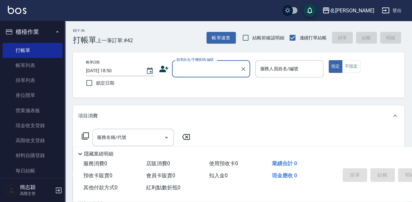
click at [225, 68] on input "顧客姓名/手機號碼/編號" at bounding box center [206, 68] width 63 height 11
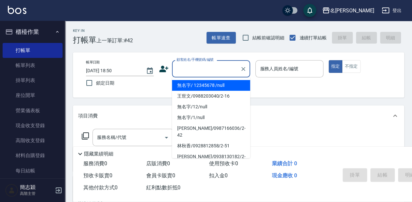
click at [222, 88] on li "無名字/ 12345678 /null" at bounding box center [211, 85] width 78 height 11
type input "無名字/ 12345678 /null"
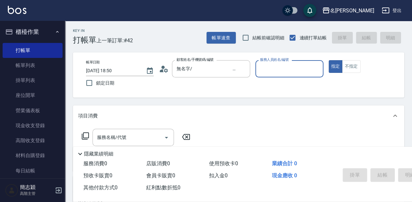
click at [289, 71] on input "服務人員姓名/編號" at bounding box center [289, 68] width 62 height 11
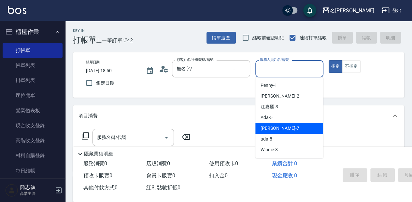
click at [297, 128] on div "[PERSON_NAME] -7" at bounding box center [289, 128] width 68 height 11
type input "[PERSON_NAME]-7"
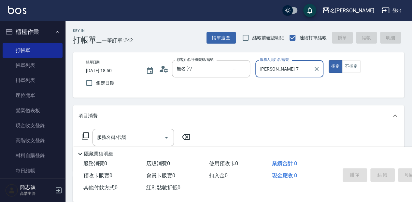
click at [84, 135] on icon at bounding box center [85, 136] width 8 height 8
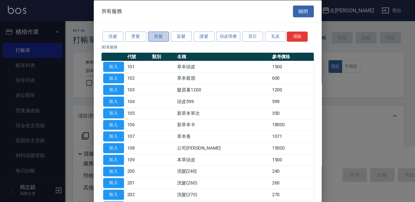
click at [158, 36] on button "剪髮" at bounding box center [158, 37] width 21 height 10
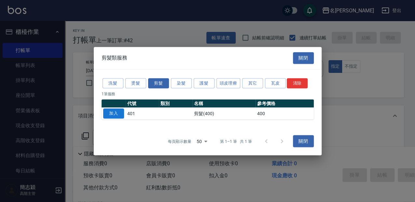
click at [112, 113] on button "加入" at bounding box center [113, 113] width 21 height 10
type input "剪髮(400)(401)"
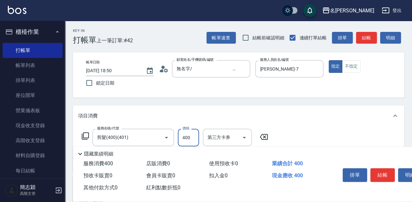
click at [193, 142] on input "400" at bounding box center [188, 138] width 21 height 18
type input "450"
click at [83, 137] on icon at bounding box center [85, 136] width 7 height 7
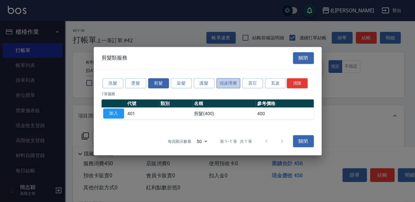
click at [227, 85] on button "頭皮理療" at bounding box center [229, 83] width 24 height 10
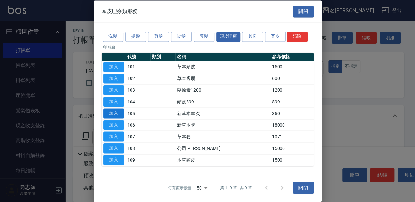
click at [118, 113] on button "加入" at bounding box center [113, 113] width 21 height 10
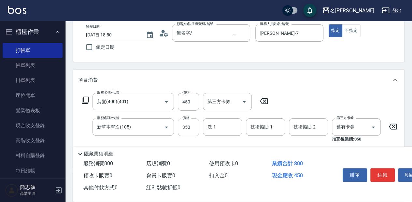
scroll to position [43, 0]
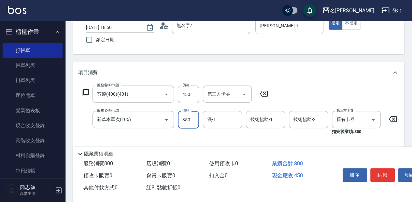
click at [193, 122] on input "350" at bounding box center [188, 120] width 21 height 18
type input "525"
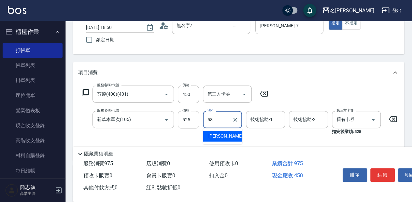
type input "莫娜-58"
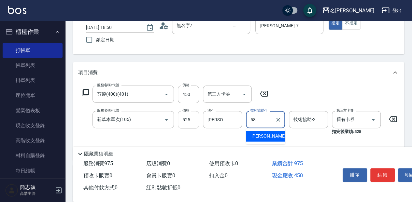
type input "莫娜-58"
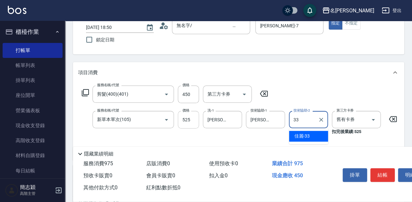
type input "佳麗-33"
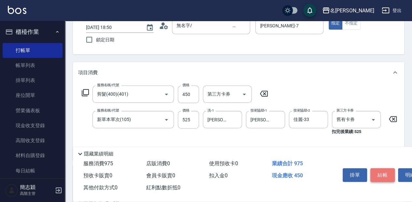
click at [388, 172] on button "結帳" at bounding box center [382, 175] width 24 height 14
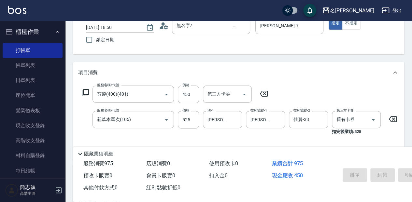
type input "2025/08/10 19:26"
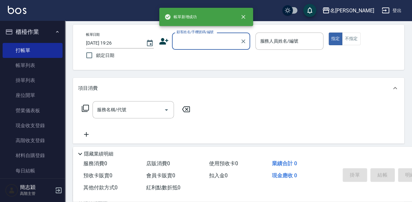
scroll to position [0, 0]
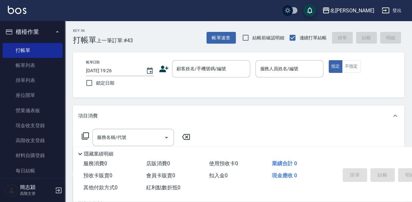
click at [187, 26] on div "Key In 打帳單 上一筆訂單:#43 帳單速查 結帳前確認明細 連續打單結帳 掛單 結帳 明細" at bounding box center [234, 33] width 339 height 24
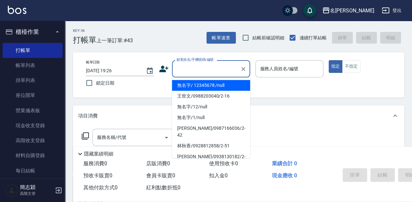
click at [233, 70] on input "顧客姓名/手機號碼/編號" at bounding box center [206, 68] width 63 height 11
click at [222, 85] on li "無名字/ 12345678 /null" at bounding box center [211, 85] width 78 height 11
type input "無名字/ 12345678 /null"
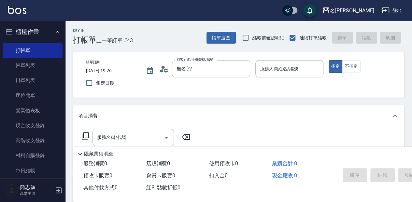
click at [224, 87] on div "帳單日期 2025/08/10 19:26 鎖定日期 顧客姓名/手機號碼/編號 無名字/ 12345678 /null 顧客姓名/手機號碼/編號 服務人員姓名…" at bounding box center [239, 75] width 316 height 30
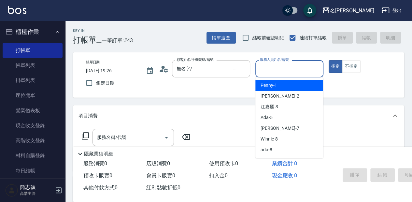
click at [268, 68] on input "服務人員姓名/編號" at bounding box center [289, 68] width 62 height 11
click at [265, 85] on span "瓦皮 -A" at bounding box center [266, 85] width 13 height 7
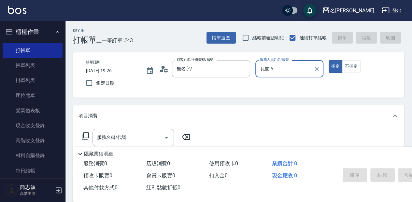
type input "瓦皮-A"
click at [93, 151] on p "隱藏業績明細" at bounding box center [98, 154] width 29 height 7
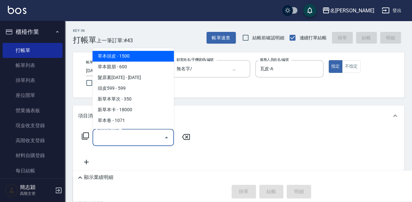
click at [104, 138] on input "服務名稱/代號" at bounding box center [128, 137] width 66 height 11
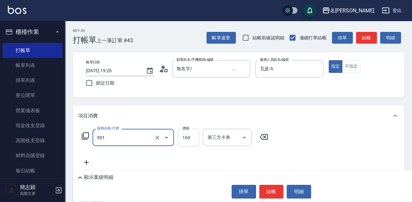
type input "修手(901)"
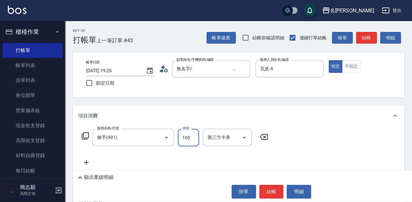
click at [187, 134] on input "160" at bounding box center [188, 138] width 21 height 18
type input "1300"
click at [277, 193] on button "結帳" at bounding box center [271, 192] width 24 height 14
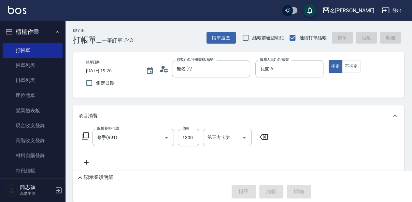
type input "2025/08/10 19:27"
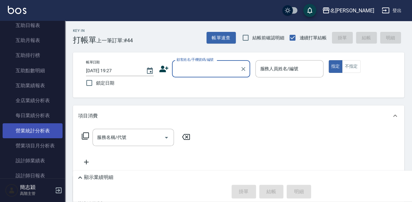
scroll to position [326, 0]
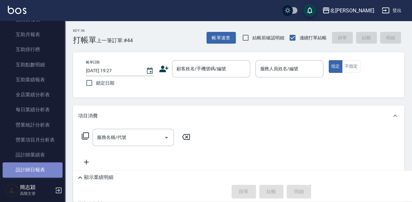
click at [49, 169] on link "設計師日報表" at bounding box center [33, 169] width 60 height 15
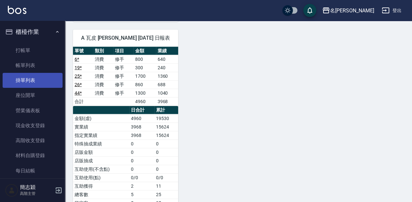
scroll to position [769, 0]
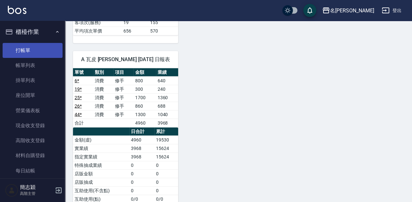
click at [47, 53] on link "打帳單" at bounding box center [33, 50] width 60 height 15
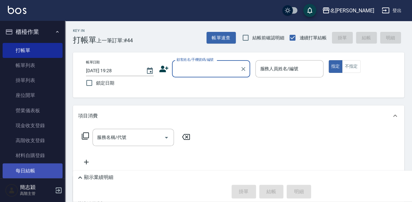
click at [42, 171] on link "每日結帳" at bounding box center [33, 170] width 60 height 15
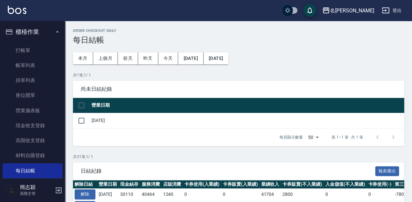
click at [79, 102] on input "checkbox" at bounding box center [82, 106] width 14 height 14
checkbox input "true"
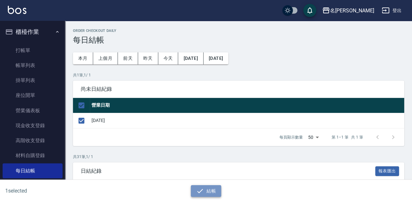
click at [204, 192] on button "結帳" at bounding box center [206, 191] width 30 height 12
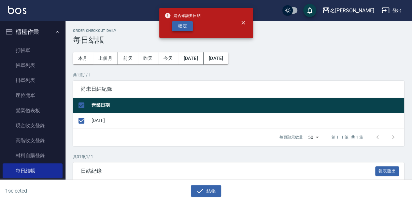
click at [178, 28] on button "確定" at bounding box center [182, 26] width 21 height 10
checkbox input "false"
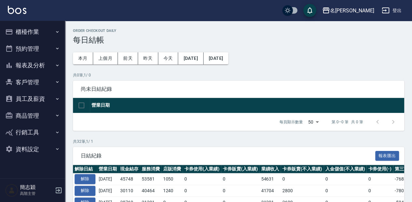
click at [47, 31] on button "櫃檯作業" at bounding box center [33, 31] width 60 height 17
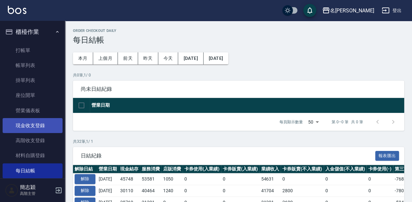
click at [52, 127] on link "現金收支登錄" at bounding box center [33, 125] width 60 height 15
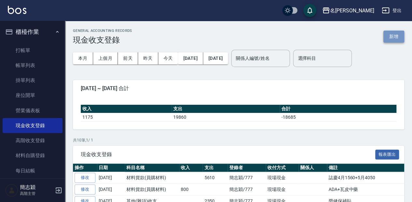
click at [394, 38] on button "新增" at bounding box center [393, 37] width 21 height 12
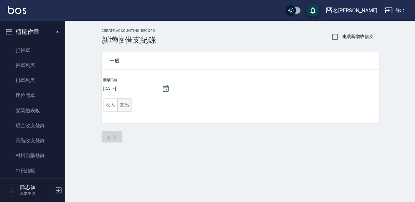
click at [129, 104] on button "支出" at bounding box center [124, 104] width 15 height 13
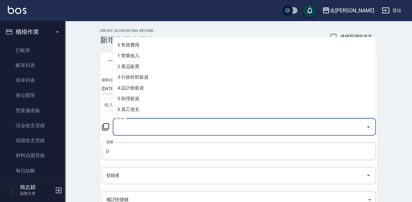
click at [128, 128] on input "科目" at bounding box center [239, 126] width 247 height 11
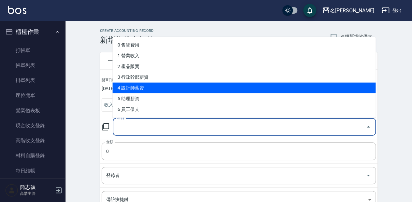
click at [153, 84] on li "4 設計師薪資" at bounding box center [243, 87] width 263 height 11
type input "4 設計師薪資"
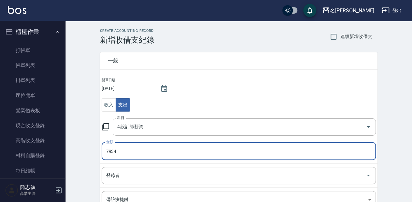
type input "7934"
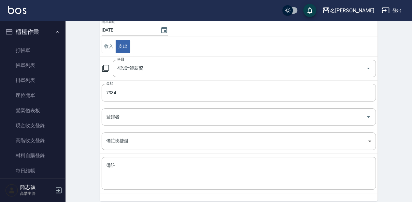
scroll to position [84, 0]
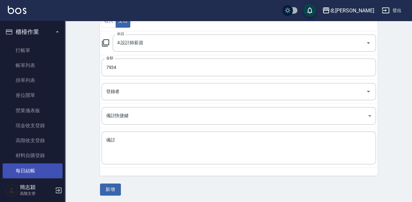
drag, startPoint x: 51, startPoint y: 165, endPoint x: 35, endPoint y: 173, distance: 18.2
click at [51, 165] on link "每日結帳" at bounding box center [33, 170] width 60 height 15
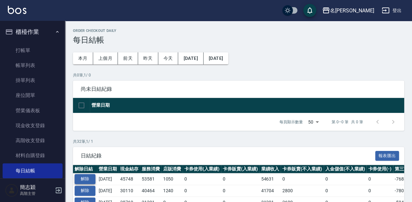
click at [89, 177] on button "解除" at bounding box center [85, 179] width 21 height 10
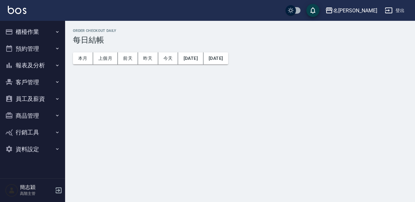
click at [28, 33] on button "櫃檯作業" at bounding box center [33, 31] width 60 height 17
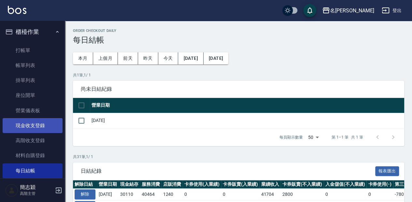
click at [47, 121] on link "現金收支登錄" at bounding box center [33, 125] width 60 height 15
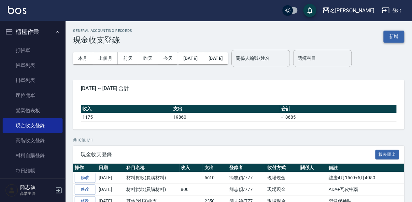
click at [401, 37] on button "新增" at bounding box center [393, 37] width 21 height 12
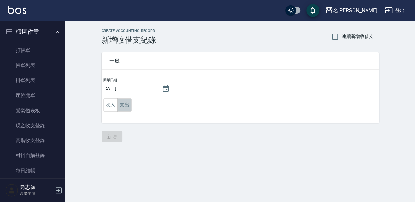
click at [128, 106] on button "支出" at bounding box center [124, 104] width 15 height 13
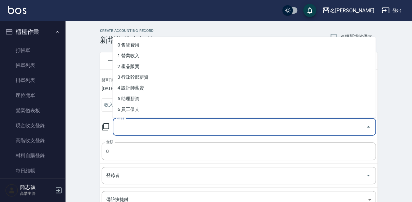
click at [143, 127] on input "科目" at bounding box center [239, 126] width 247 height 11
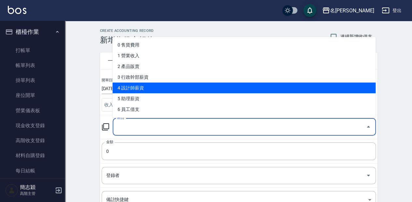
click at [153, 87] on li "4 設計師薪資" at bounding box center [243, 87] width 263 height 11
type input "4 設計師薪資"
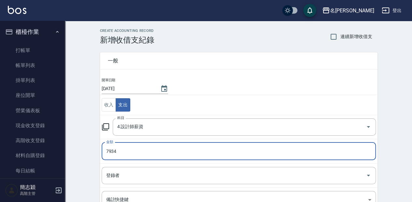
type input "7934"
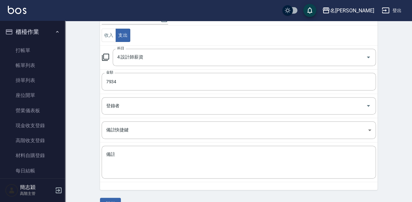
scroll to position [84, 0]
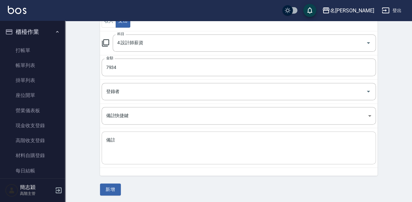
click at [161, 150] on textarea "備註" at bounding box center [238, 148] width 265 height 22
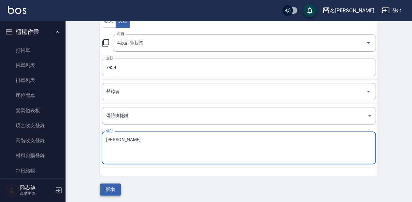
type textarea "[PERSON_NAME]"
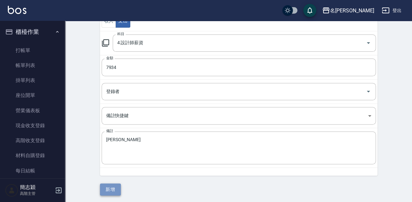
click at [113, 187] on button "新增" at bounding box center [110, 190] width 21 height 12
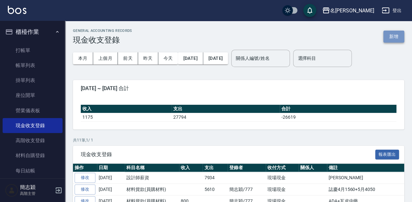
click at [396, 34] on button "新增" at bounding box center [393, 37] width 21 height 12
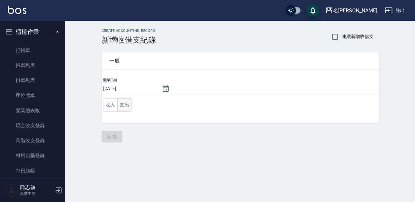
click at [129, 107] on button "支出" at bounding box center [124, 104] width 15 height 13
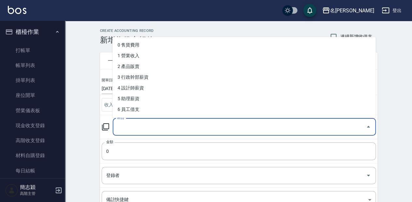
click at [146, 123] on input "科目" at bounding box center [239, 126] width 247 height 11
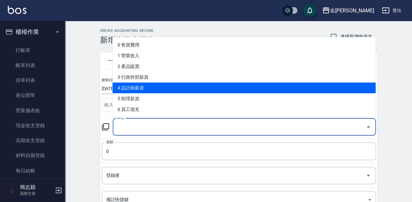
click at [154, 86] on li "4 設計師薪資" at bounding box center [243, 87] width 263 height 11
type input "4 設計師薪資"
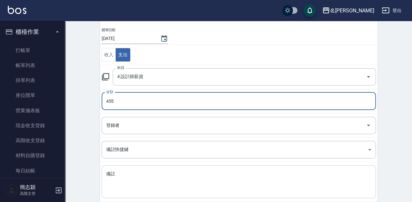
scroll to position [84, 0]
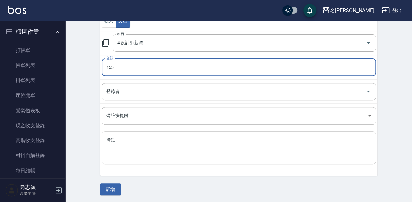
type input "455"
click at [152, 147] on textarea "備註" at bounding box center [238, 148] width 265 height 22
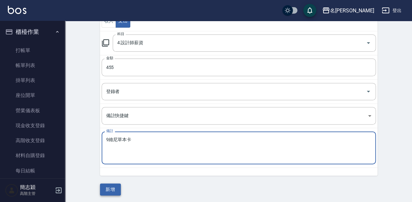
type textarea "9維尼草本卡"
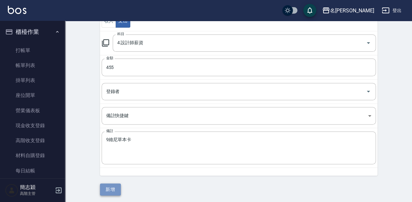
click at [117, 189] on button "新增" at bounding box center [110, 190] width 21 height 12
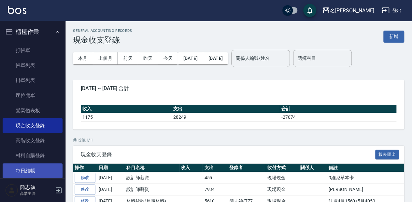
click at [35, 168] on link "每日結帳" at bounding box center [33, 170] width 60 height 15
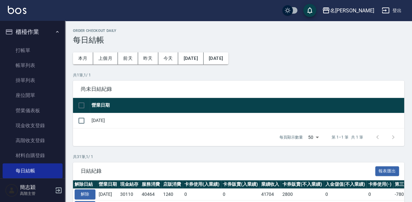
click at [89, 120] on td at bounding box center [81, 120] width 17 height 15
click at [79, 120] on input "checkbox" at bounding box center [82, 121] width 14 height 14
checkbox input "true"
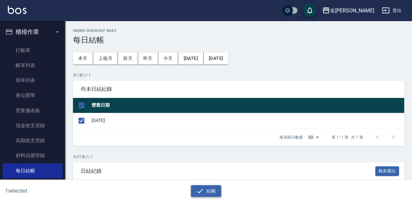
click at [206, 195] on button "結帳" at bounding box center [206, 191] width 30 height 12
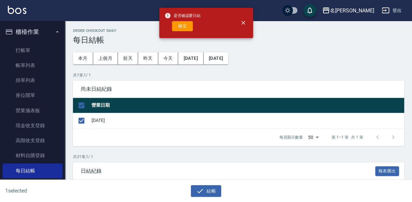
click at [182, 19] on div "是否確認要日結 確定" at bounding box center [182, 23] width 36 height 26
drag, startPoint x: 182, startPoint y: 19, endPoint x: 178, endPoint y: 25, distance: 7.0
click at [178, 25] on button "確定" at bounding box center [182, 26] width 21 height 10
checkbox input "false"
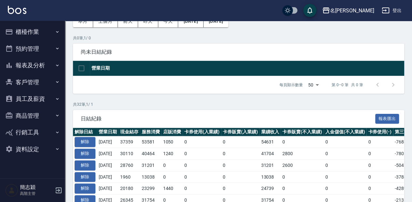
scroll to position [43, 0]
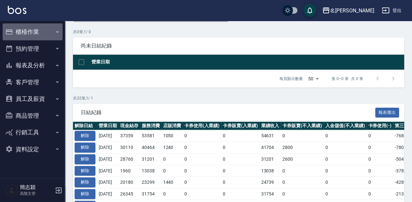
click at [43, 34] on button "櫃檯作業" at bounding box center [33, 31] width 60 height 17
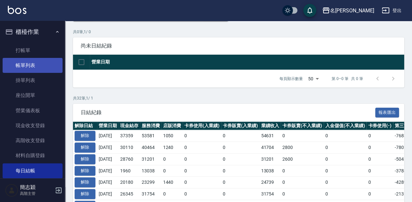
click at [50, 61] on link "帳單列表" at bounding box center [33, 65] width 60 height 15
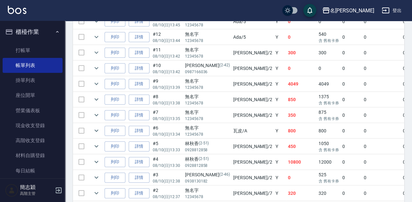
scroll to position [695, 0]
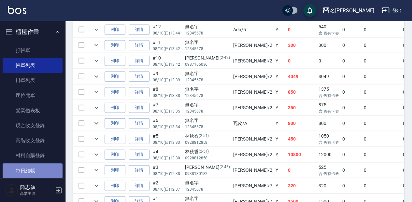
click at [48, 173] on link "每日結帳" at bounding box center [33, 170] width 60 height 15
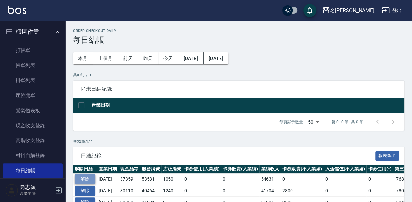
click at [76, 175] on button "解除" at bounding box center [85, 179] width 21 height 10
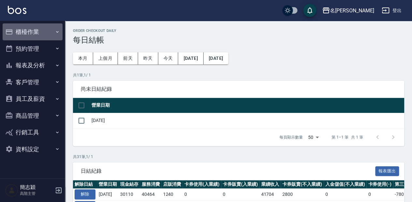
click at [46, 33] on button "櫃檯作業" at bounding box center [33, 31] width 60 height 17
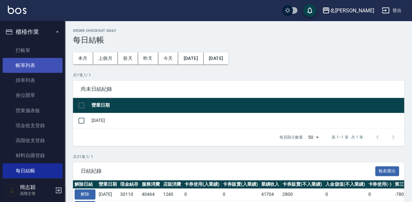
click at [48, 66] on link "帳單列表" at bounding box center [33, 65] width 60 height 15
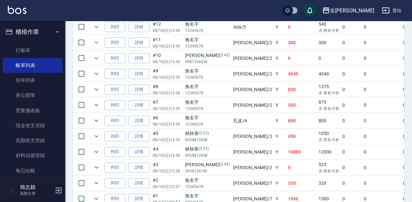
scroll to position [701, 0]
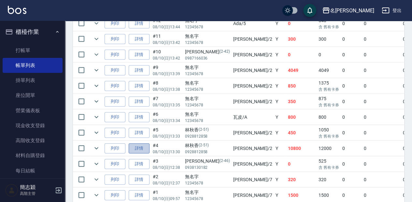
click at [142, 144] on link "詳情" at bounding box center [139, 149] width 21 height 10
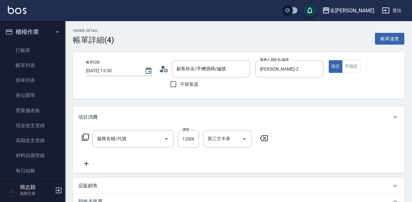
type input "[DATE] 13:30"
type input "[PERSON_NAME]-2"
type input "林秋香/0928812858/2-51"
type input "新草本卡(106)"
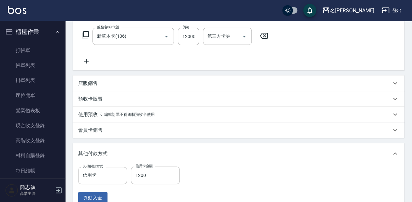
scroll to position [108, 0]
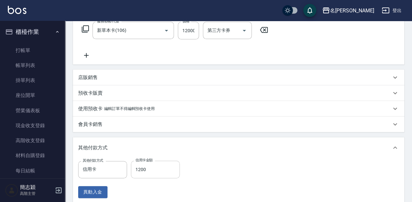
click at [158, 165] on input "1200" at bounding box center [155, 170] width 49 height 18
click at [147, 162] on label "信用卡金額" at bounding box center [143, 160] width 17 height 5
click at [147, 162] on input "1200" at bounding box center [155, 170] width 49 height 18
click at [156, 173] on input "1200" at bounding box center [155, 170] width 49 height 18
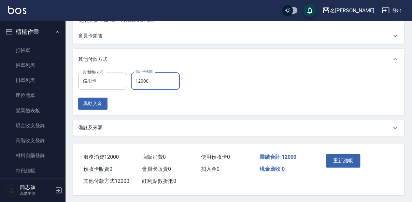
scroll to position [200, 0]
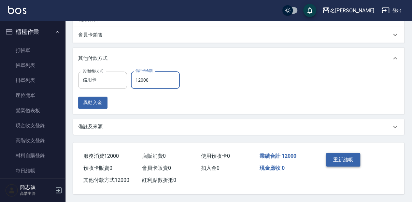
type input "12000"
click at [332, 154] on button "重新結帳" at bounding box center [343, 160] width 35 height 14
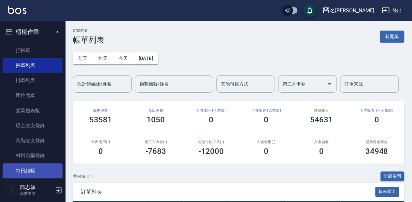
click at [47, 167] on link "每日結帳" at bounding box center [33, 170] width 60 height 15
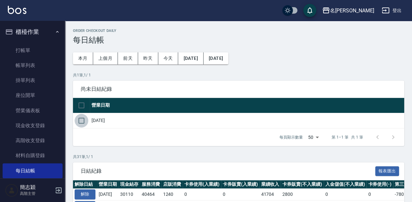
click at [80, 118] on input "checkbox" at bounding box center [82, 121] width 14 height 14
checkbox input "true"
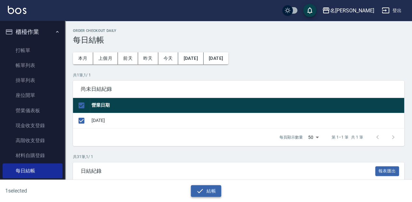
click at [207, 190] on button "結帳" at bounding box center [206, 191] width 30 height 12
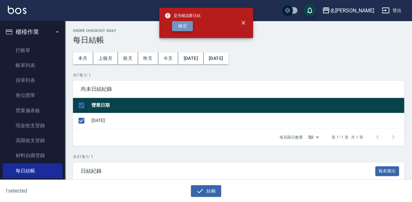
click at [178, 26] on button "確定" at bounding box center [182, 26] width 21 height 10
checkbox input "false"
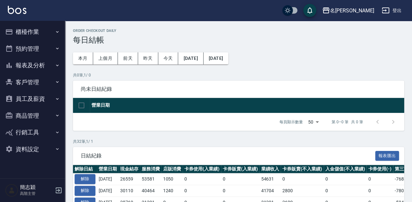
click at [38, 31] on button "櫃檯作業" at bounding box center [33, 31] width 60 height 17
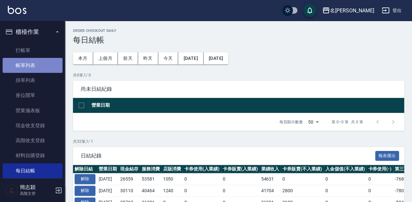
click at [42, 65] on link "帳單列表" at bounding box center [33, 65] width 60 height 15
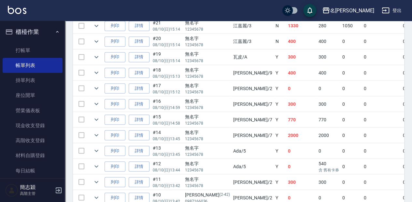
scroll to position [547, 0]
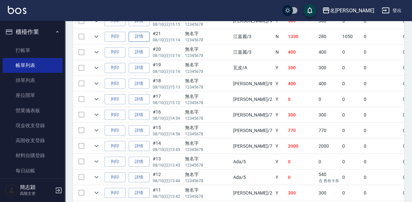
click at [143, 32] on link "詳情" at bounding box center [139, 37] width 21 height 10
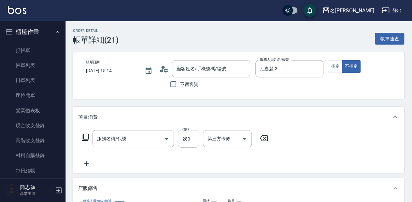
type input "[DATE] 15:14"
type input "江嘉麗-3"
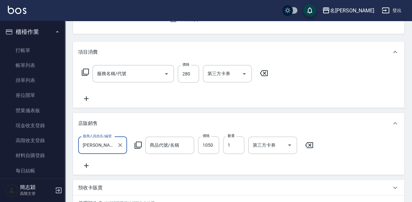
type input "洗髮280(219)"
type input "我是販賣達人"
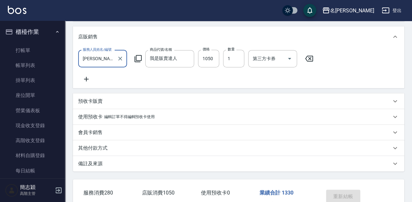
type input "無名字/ 12345678 /null"
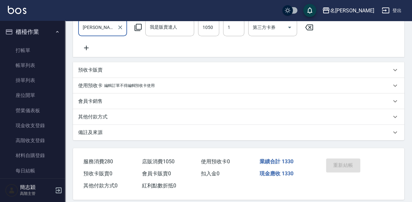
scroll to position [194, 0]
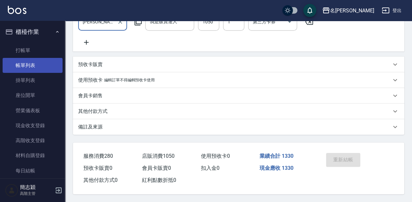
click at [33, 69] on link "帳單列表" at bounding box center [33, 65] width 60 height 15
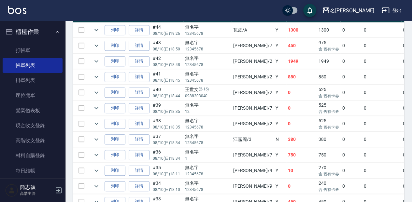
scroll to position [193, 0]
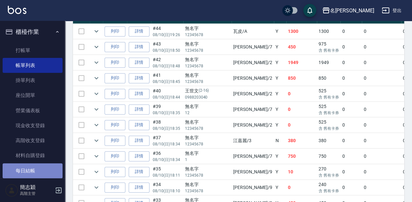
click at [37, 170] on link "每日結帳" at bounding box center [33, 170] width 60 height 15
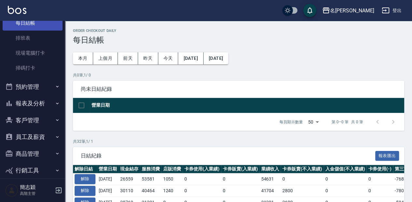
scroll to position [173, 0]
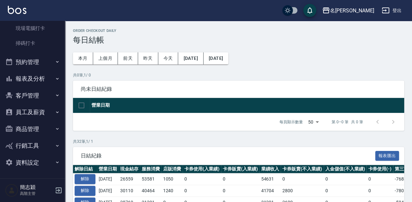
click at [50, 84] on button "報表及分析" at bounding box center [33, 78] width 60 height 17
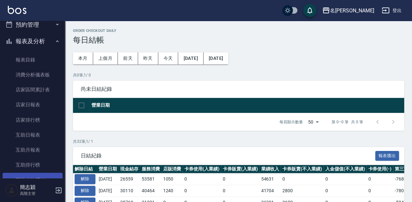
scroll to position [238, 0]
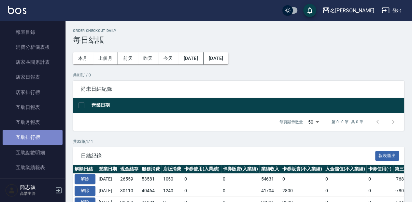
click at [51, 139] on link "互助排行榜" at bounding box center [33, 137] width 60 height 15
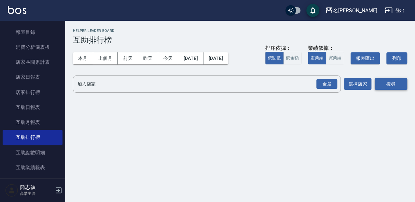
click at [322, 85] on div "全選" at bounding box center [327, 84] width 21 height 10
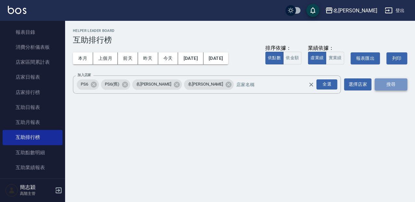
drag, startPoint x: 389, startPoint y: 86, endPoint x: 380, endPoint y: 85, distance: 8.8
click at [389, 86] on button "搜尋" at bounding box center [391, 84] width 33 height 12
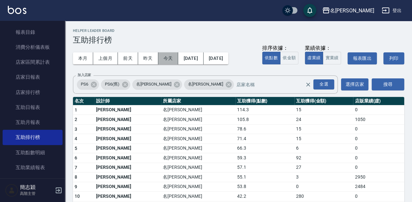
click at [164, 59] on button "今天" at bounding box center [168, 58] width 20 height 12
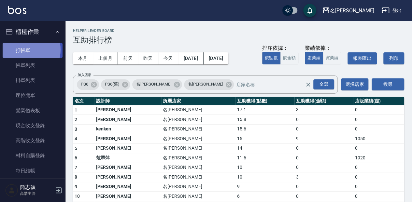
click at [24, 49] on link "打帳單" at bounding box center [33, 50] width 60 height 15
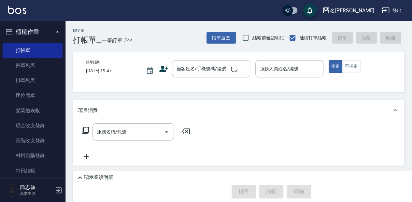
click at [182, 43] on div "Key In 打帳單 上一筆訂單:#44 帳單速查 結帳前確認明細 連續打單結帳 掛單 結帳 明細" at bounding box center [234, 33] width 339 height 24
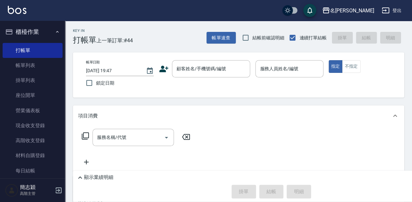
click at [47, 34] on button "櫃檯作業" at bounding box center [33, 31] width 60 height 17
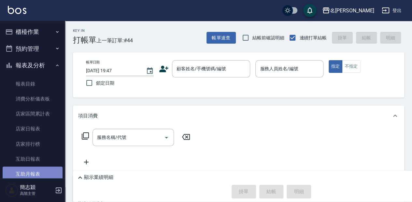
click at [44, 169] on link "互助月報表" at bounding box center [33, 174] width 60 height 15
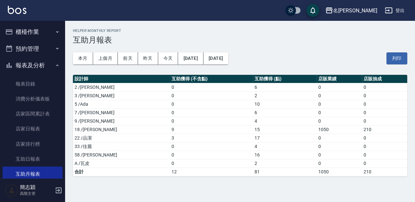
click at [48, 35] on button "櫃檯作業" at bounding box center [33, 31] width 60 height 17
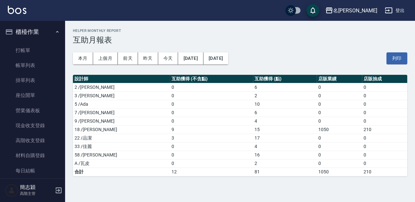
click at [52, 49] on link "打帳單" at bounding box center [33, 50] width 60 height 15
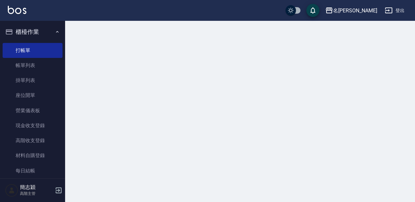
click at [166, 38] on div at bounding box center [207, 101] width 415 height 202
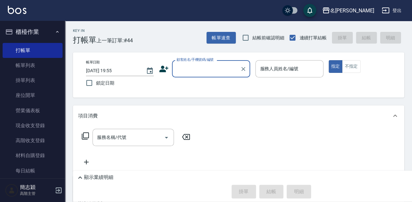
click at [166, 38] on div "Key In 打帳單 上一筆訂單:#44 帳單速查 結帳前確認明細 連續打單結帳 掛單 結帳 明細" at bounding box center [234, 33] width 339 height 24
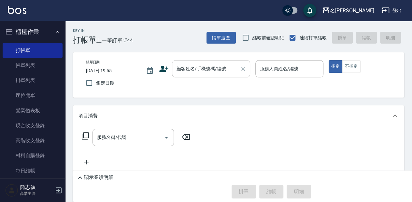
click at [191, 70] on div "顧客姓名/手機號碼/編號 顧客姓名/手機號碼/編號" at bounding box center [211, 68] width 78 height 17
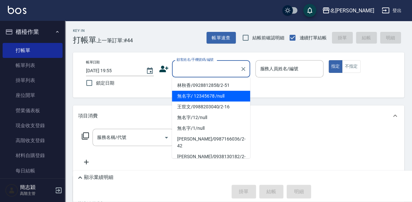
click at [197, 94] on li "無名字/ 12345678 /null" at bounding box center [211, 96] width 78 height 11
type input "無名字/ 12345678 /null"
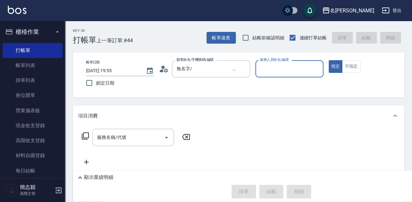
click at [269, 70] on input "服務人員姓名/編號" at bounding box center [289, 68] width 62 height 11
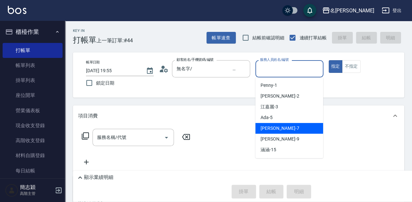
click at [280, 130] on div "[PERSON_NAME] -7" at bounding box center [289, 128] width 68 height 11
type input "[PERSON_NAME]-7"
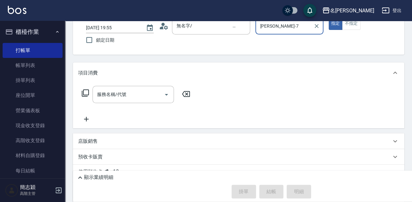
scroll to position [43, 0]
click at [87, 92] on icon at bounding box center [85, 93] width 8 height 8
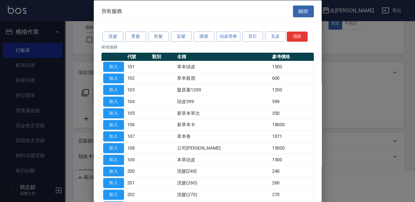
drag, startPoint x: 299, startPoint y: 11, endPoint x: 293, endPoint y: 17, distance: 8.5
click at [299, 11] on button "關閉" at bounding box center [303, 11] width 21 height 12
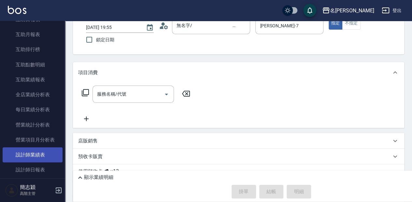
scroll to position [347, 0]
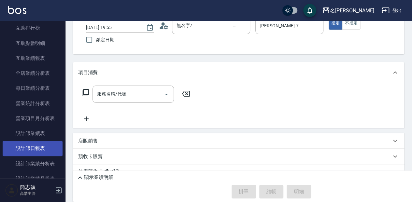
click at [42, 148] on link "設計師日報表" at bounding box center [33, 148] width 60 height 15
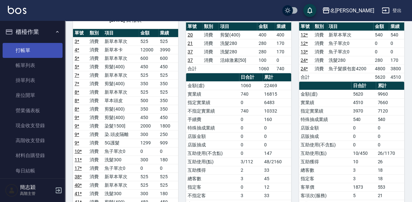
scroll to position [65, 0]
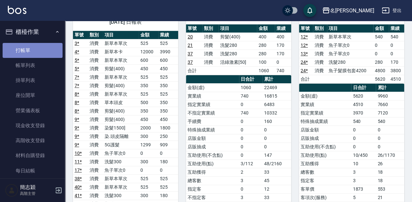
click at [33, 47] on link "打帳單" at bounding box center [33, 50] width 60 height 15
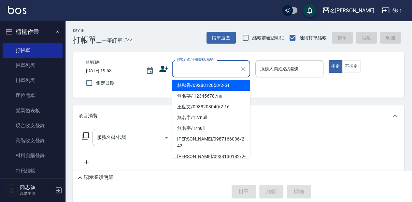
drag, startPoint x: 199, startPoint y: 67, endPoint x: 202, endPoint y: 79, distance: 12.9
click at [199, 67] on input "顧客姓名/手機號碼/編號" at bounding box center [206, 68] width 63 height 11
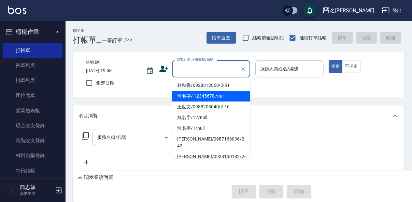
click at [204, 96] on li "無名字/ 12345678 /null" at bounding box center [211, 96] width 78 height 11
type input "無名字/ 12345678 /null"
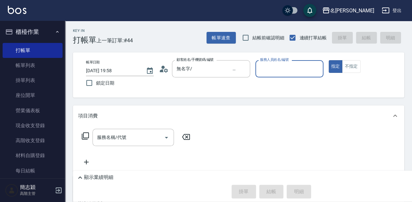
click at [283, 69] on input "服務人員姓名/編號" at bounding box center [289, 68] width 62 height 11
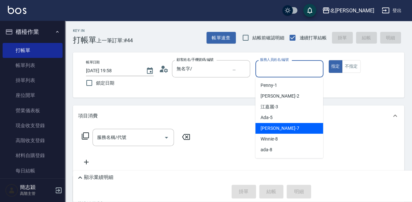
drag, startPoint x: 284, startPoint y: 126, endPoint x: 249, endPoint y: 120, distance: 35.1
click at [284, 126] on div "[PERSON_NAME] -7" at bounding box center [289, 128] width 68 height 11
type input "[PERSON_NAME]-7"
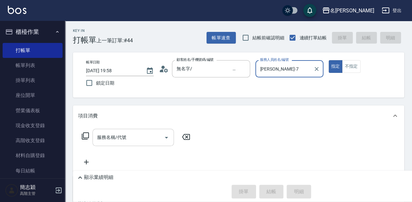
click at [123, 136] on div "服務名稱/代號 服務名稱/代號" at bounding box center [132, 137] width 81 height 17
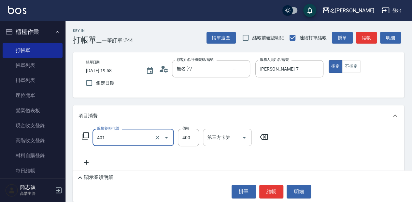
type input "剪髮(400)(401)"
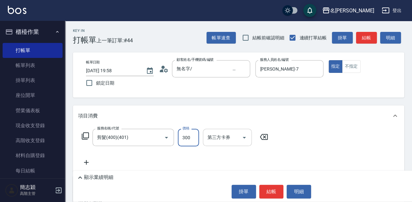
type input "300"
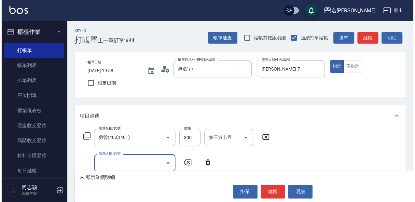
scroll to position [21, 0]
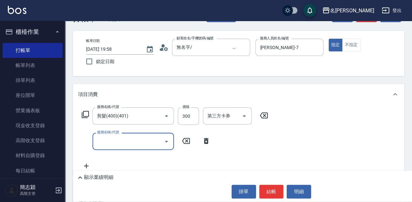
click at [85, 113] on icon at bounding box center [85, 115] width 8 height 8
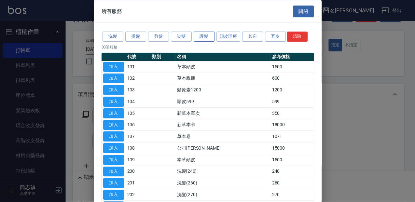
click at [200, 35] on button "護髮" at bounding box center [204, 37] width 21 height 10
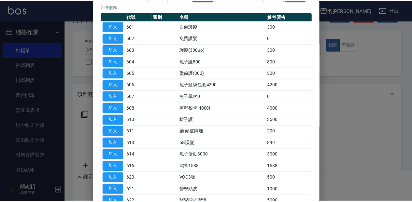
scroll to position [43, 0]
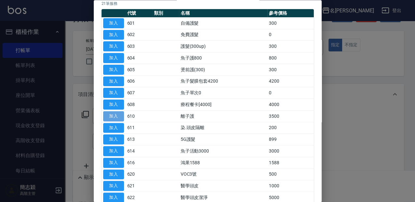
click at [115, 115] on button "加入" at bounding box center [113, 116] width 21 height 10
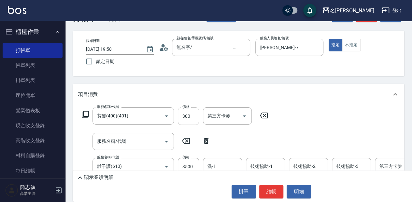
click at [194, 115] on input "300" at bounding box center [188, 116] width 21 height 18
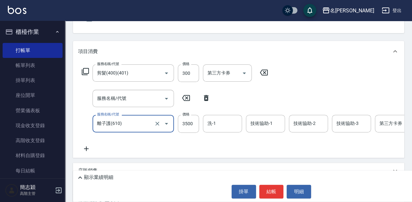
scroll to position [65, 0]
click at [197, 121] on input "3500" at bounding box center [188, 123] width 21 height 18
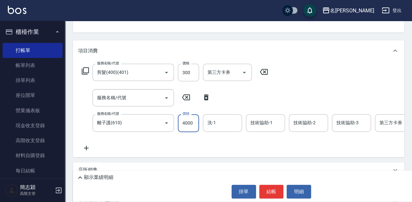
type input "4000"
type input "[PERSON_NAME]-18"
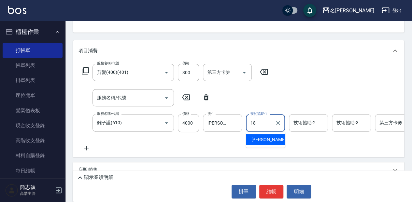
type input "[PERSON_NAME]-18"
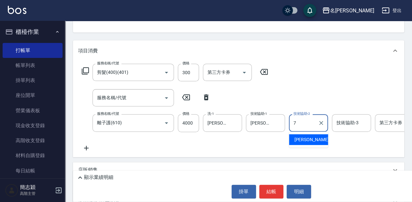
type input "[PERSON_NAME]-7"
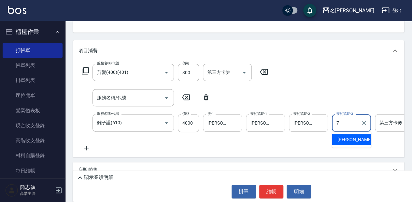
type input "[PERSON_NAME]-7"
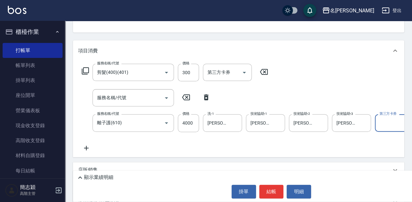
scroll to position [0, 7]
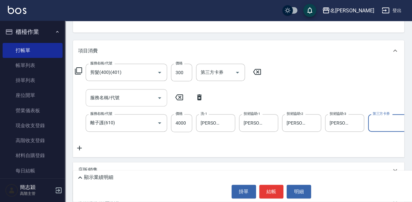
click at [132, 98] on input "服務名稱/代號" at bounding box center [122, 97] width 66 height 11
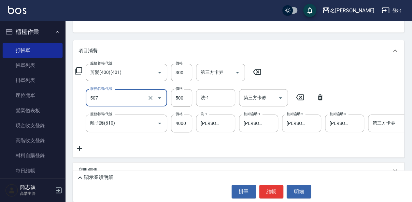
type input "補染(507)"
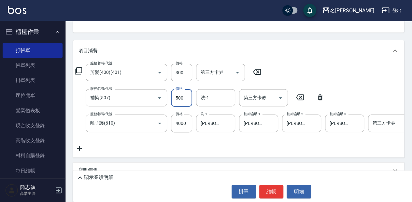
click at [184, 95] on input "500" at bounding box center [181, 98] width 21 height 18
click at [217, 104] on div "洗-1" at bounding box center [215, 97] width 39 height 17
type input "1000"
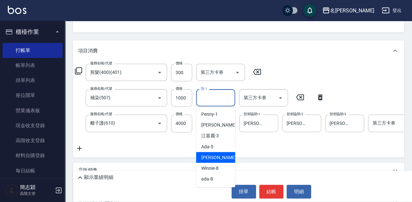
click at [220, 156] on span "[PERSON_NAME] -7" at bounding box center [220, 157] width 38 height 7
type input "[PERSON_NAME]-7"
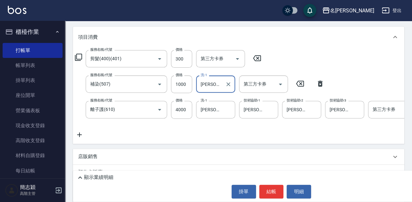
scroll to position [87, 0]
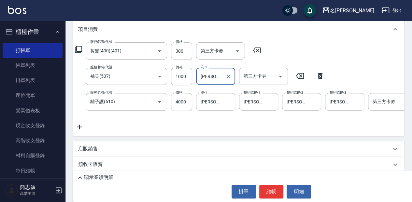
click at [80, 127] on icon at bounding box center [79, 127] width 5 height 5
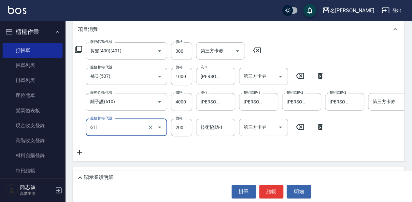
type input "染.頭皮隔離(611)"
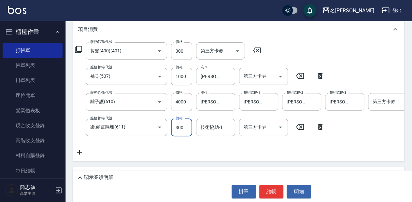
type input "300"
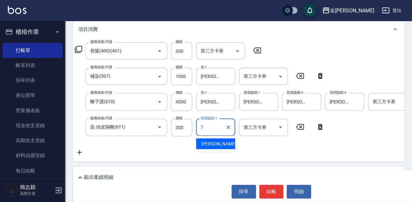
type input "[PERSON_NAME]-7"
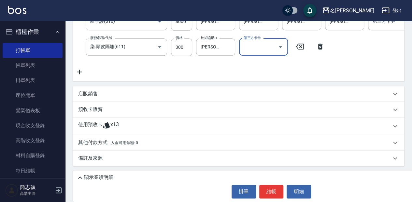
scroll to position [170, 0]
click at [89, 143] on p "其他付款方式 入金可用餘額: 0" at bounding box center [108, 142] width 60 height 7
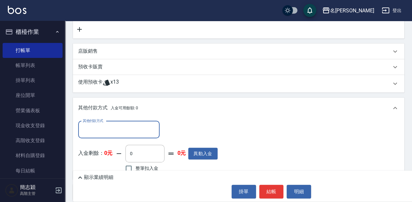
scroll to position [213, 0]
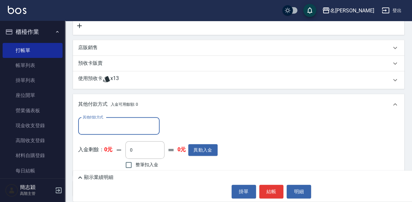
click at [106, 135] on div "其他付款方式" at bounding box center [118, 126] width 81 height 17
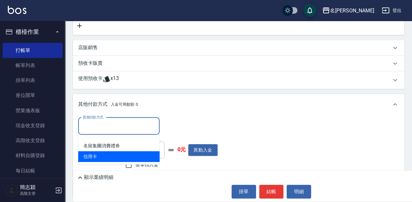
drag, startPoint x: 98, startPoint y: 156, endPoint x: 162, endPoint y: 146, distance: 63.9
click at [100, 156] on span "信用卡" at bounding box center [118, 156] width 81 height 11
type input "信用卡"
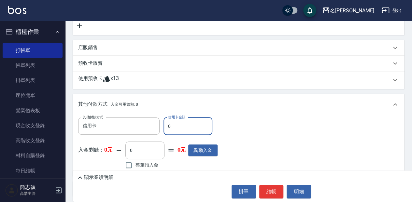
click at [171, 128] on input "0" at bounding box center [187, 127] width 49 height 18
drag, startPoint x: 171, startPoint y: 128, endPoint x: 143, endPoint y: 131, distance: 28.4
click at [143, 131] on div "其他付款方式 信用卡 其他付款方式 信用卡金額 0 信用卡金額" at bounding box center [147, 127] width 139 height 18
type input "5600"
click at [107, 175] on p "顯示業績明細" at bounding box center [98, 177] width 29 height 7
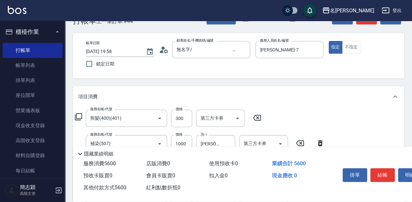
scroll to position [18, 0]
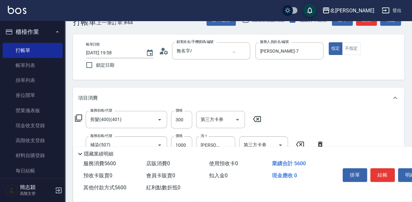
click at [110, 49] on input "[DATE] 19:58" at bounding box center [112, 53] width 53 height 11
click at [148, 53] on icon "Choose date, selected date is 2025-08-10" at bounding box center [150, 53] width 8 height 8
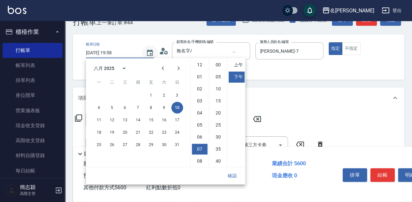
scroll to position [36, 0]
click at [102, 119] on button "11" at bounding box center [99, 120] width 12 height 12
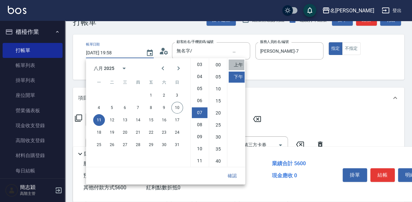
click at [239, 70] on li "上午" at bounding box center [237, 65] width 16 height 11
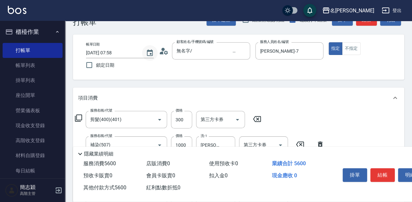
click at [147, 55] on icon "Choose date, selected date is 2025-08-11" at bounding box center [150, 52] width 6 height 7
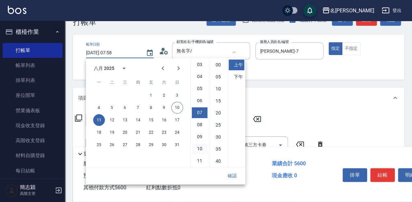
click at [202, 148] on li "10" at bounding box center [200, 149] width 16 height 11
click at [236, 175] on button "確認" at bounding box center [232, 176] width 21 height 12
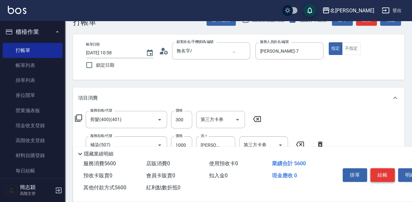
click at [378, 174] on button "結帳" at bounding box center [382, 175] width 24 height 14
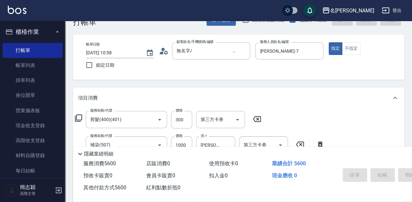
type input "[DATE] 20:02"
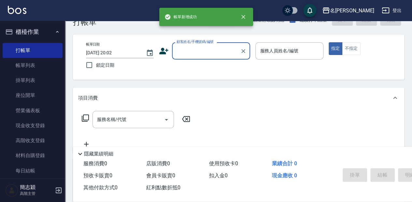
scroll to position [0, 0]
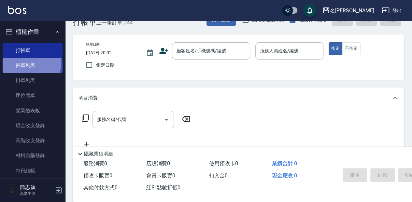
click at [23, 62] on link "帳單列表" at bounding box center [33, 65] width 60 height 15
click at [35, 68] on link "帳單列表" at bounding box center [33, 65] width 60 height 15
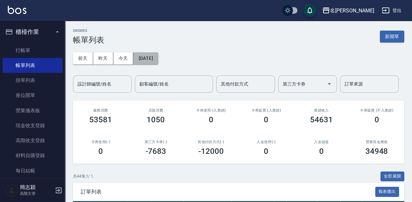
click at [147, 62] on button "[DATE]" at bounding box center [145, 58] width 25 height 12
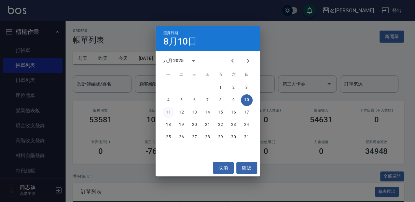
click at [169, 110] on button "11" at bounding box center [169, 113] width 12 height 12
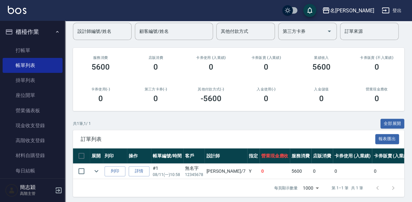
scroll to position [58, 0]
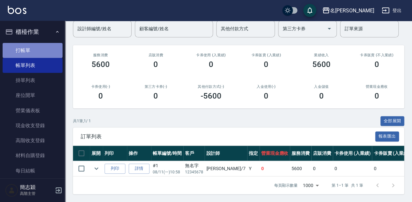
click at [42, 46] on link "打帳單" at bounding box center [33, 50] width 60 height 15
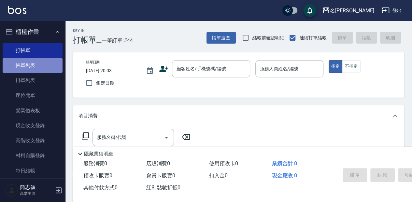
click at [51, 71] on link "帳單列表" at bounding box center [33, 65] width 60 height 15
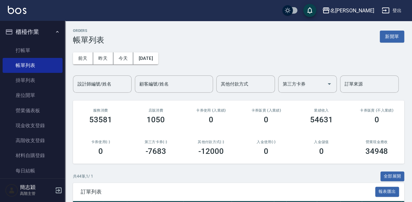
click at [152, 64] on div "[DATE] [DATE] [DATE] [DATE] 設計師編號/姓名 設計師編號/姓名 顧客編號/姓名 顧客編號/姓名 其他付款方式 其他付款方式 第三方…" at bounding box center [238, 69] width 331 height 48
click at [158, 60] on button "[DATE]" at bounding box center [145, 58] width 25 height 12
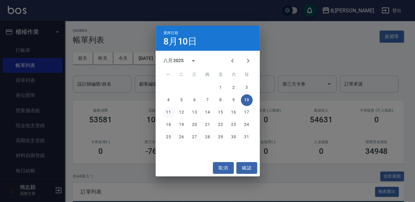
click at [170, 115] on button "11" at bounding box center [169, 113] width 12 height 12
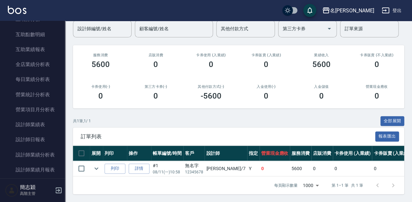
scroll to position [369, 0]
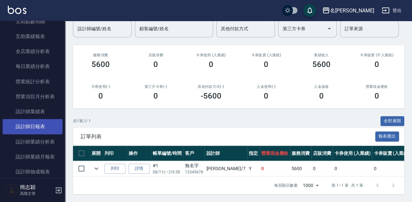
click at [48, 128] on link "設計師日報表" at bounding box center [33, 126] width 60 height 15
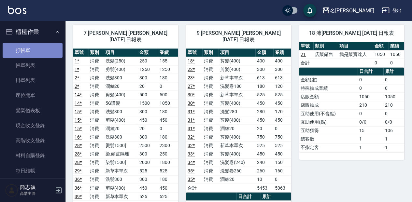
click at [35, 52] on link "打帳單" at bounding box center [33, 50] width 60 height 15
